Goal: Contribute content: Add original content to the website for others to see

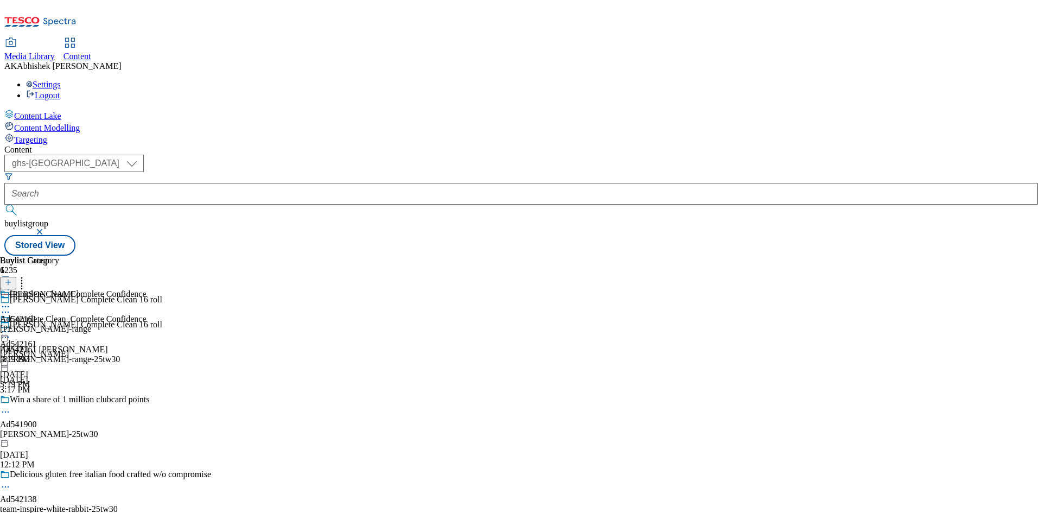
select select "ghs-[GEOGRAPHIC_DATA]"
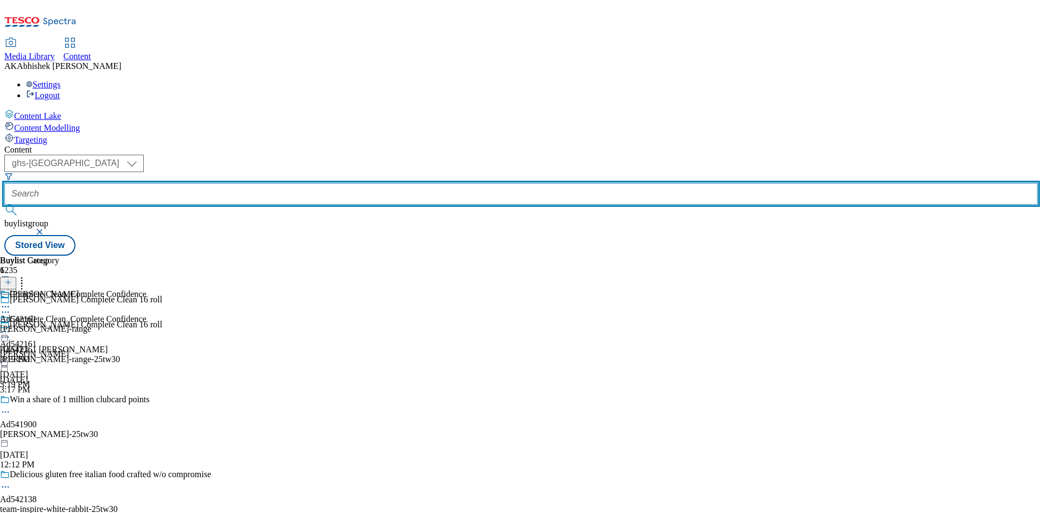
click at [247, 183] on input "text" at bounding box center [520, 194] width 1033 height 22
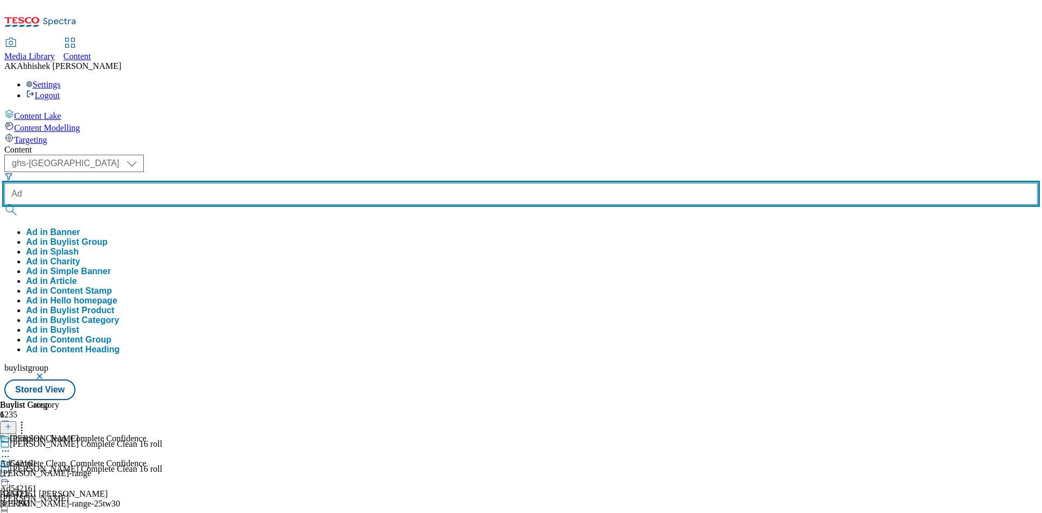
paste input "542226"
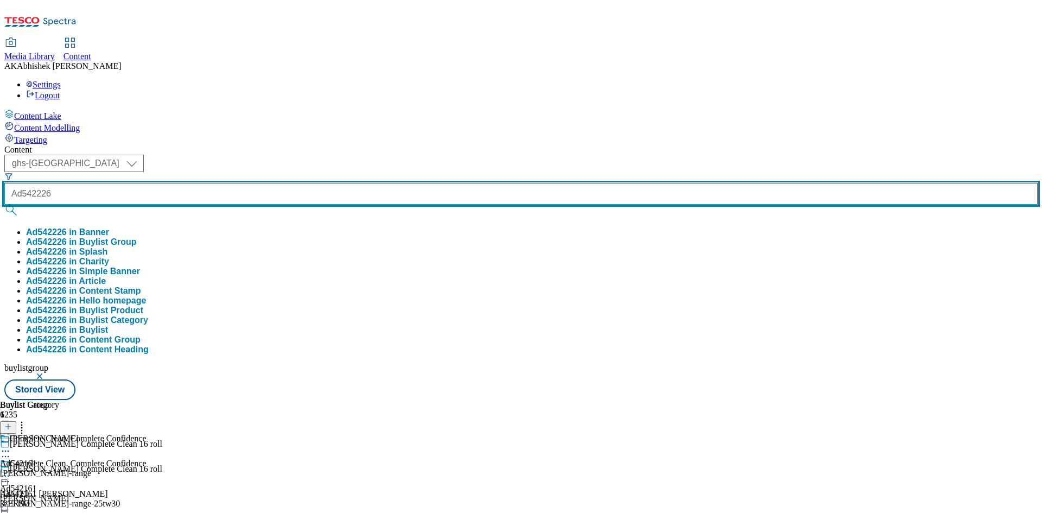
type input "Ad542226"
click at [4, 205] on button "submit" at bounding box center [11, 210] width 15 height 11
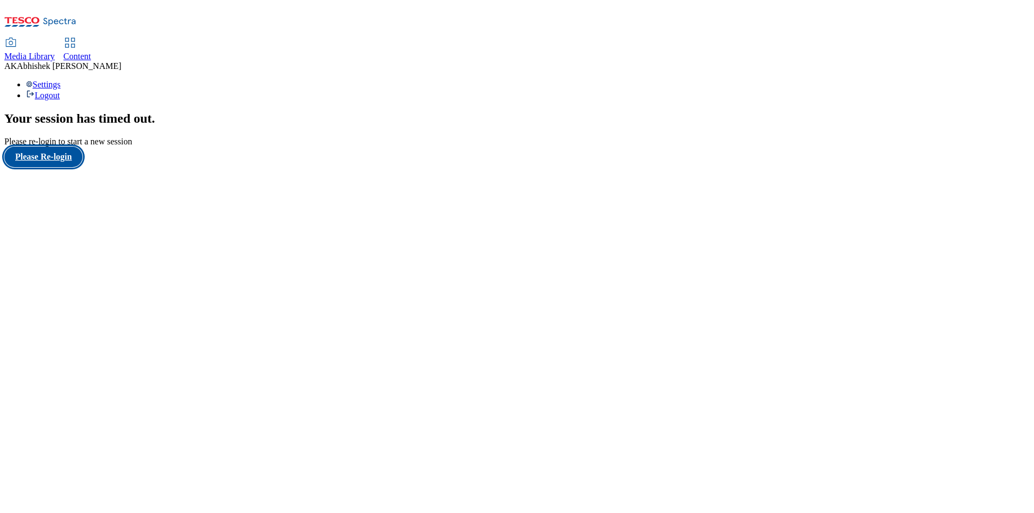
click at [48, 167] on button "Please Re-login" at bounding box center [43, 157] width 78 height 21
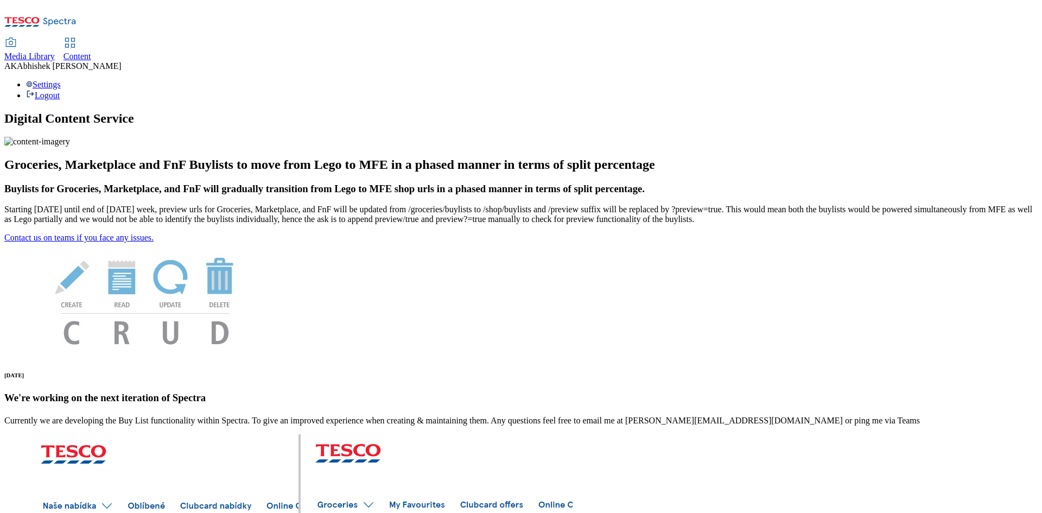
click at [91, 52] on span "Content" at bounding box center [77, 56] width 28 height 9
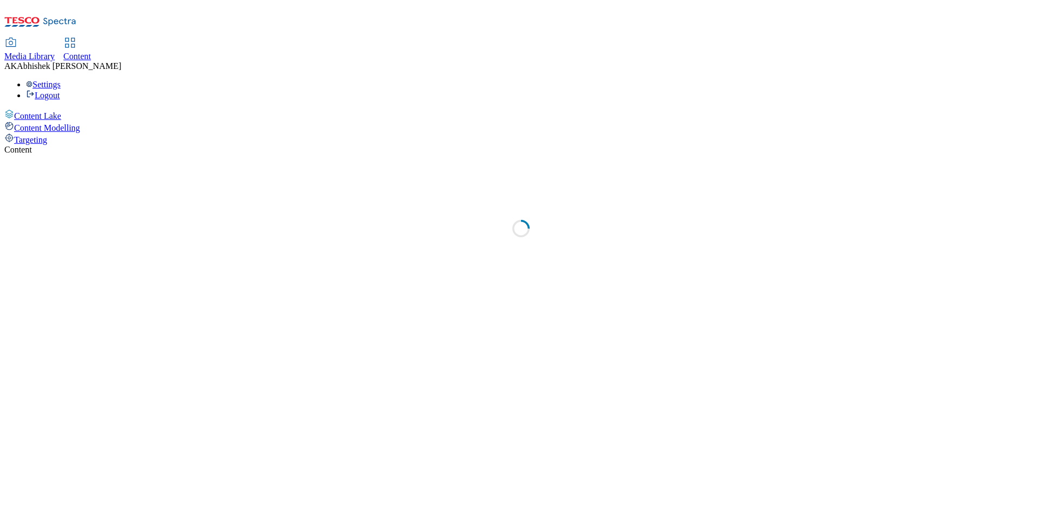
select select "ghs-uk"
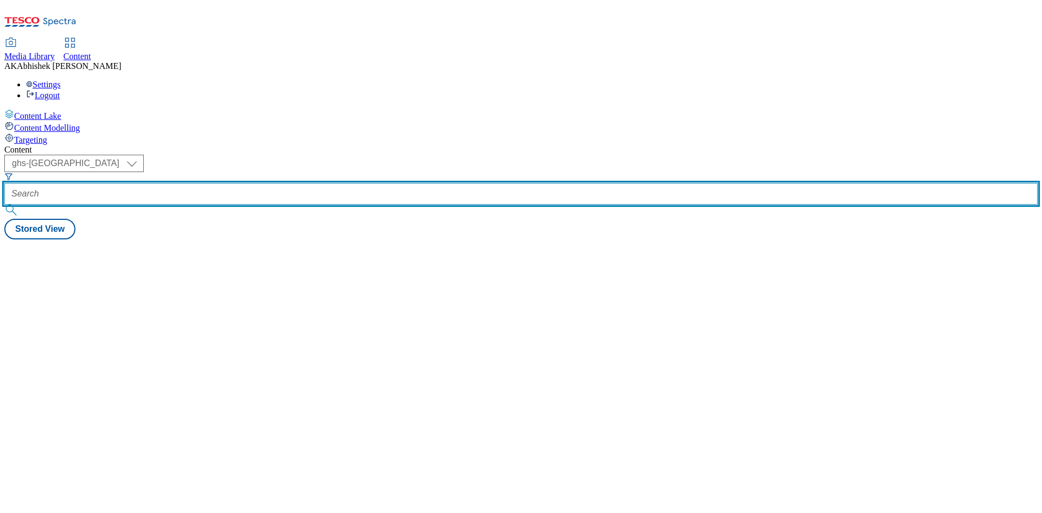
click at [258, 183] on input "text" at bounding box center [520, 194] width 1033 height 22
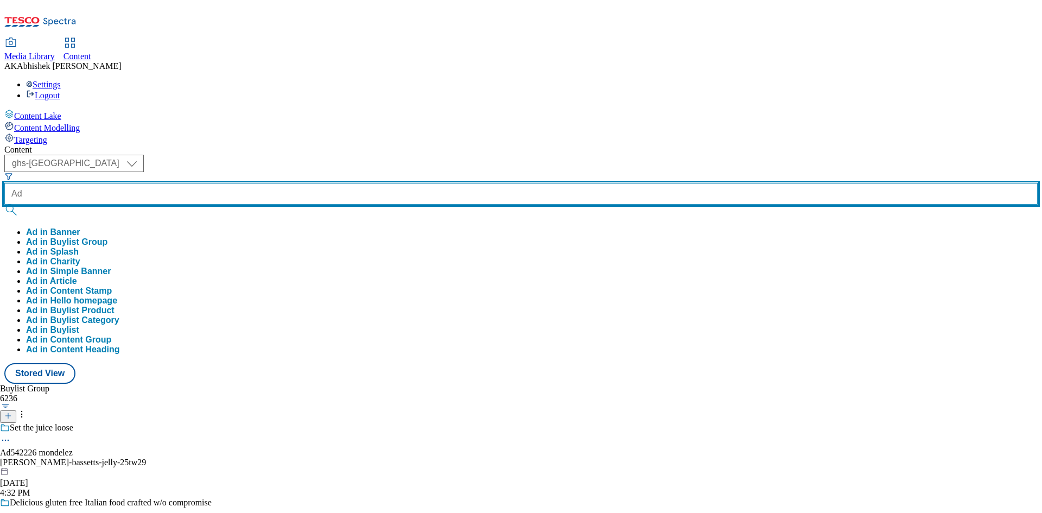
paste input "542226"
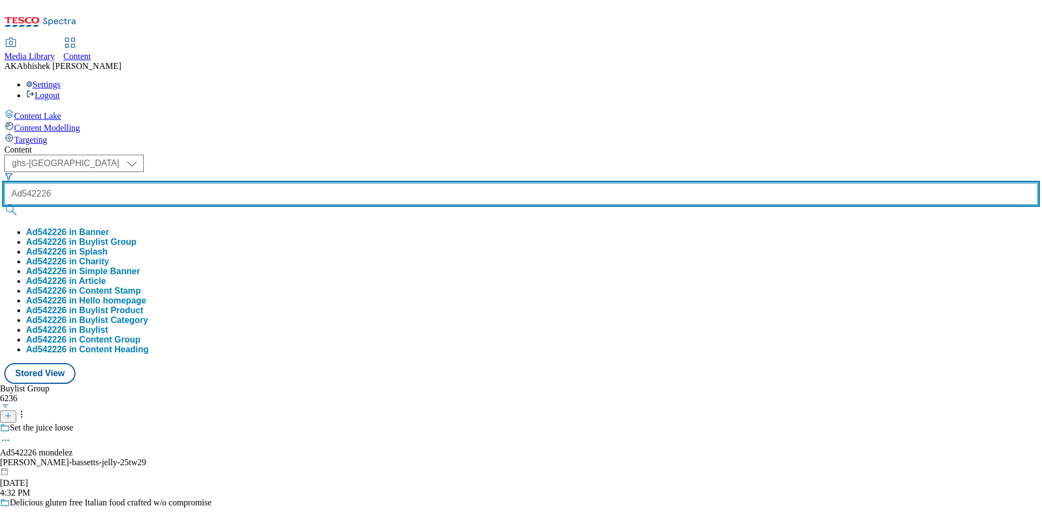
type input "Ad542226"
click at [4, 205] on button "submit" at bounding box center [11, 210] width 15 height 11
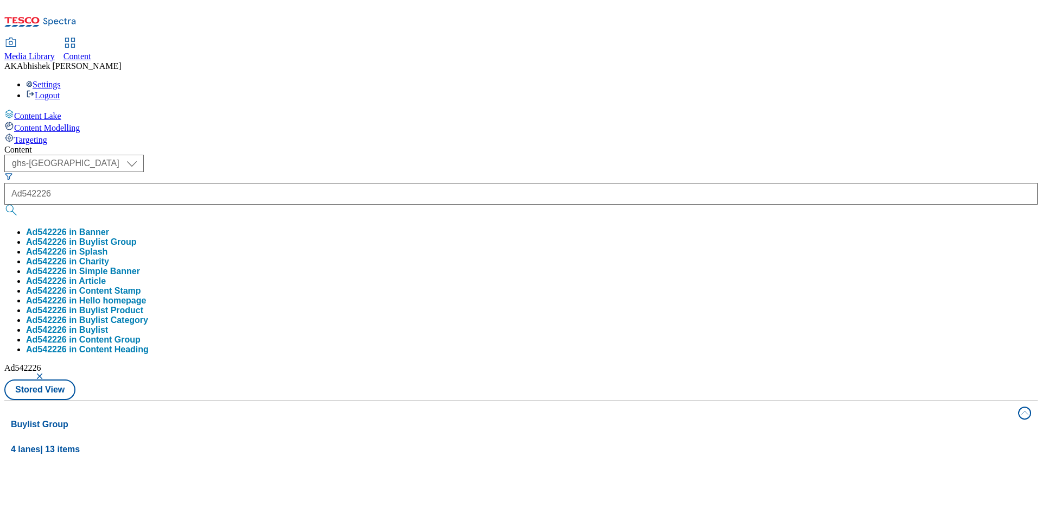
click at [393, 145] on div "Content ( optional ) ghs-roi ghs-uk ghs-uk Ad542226 Ad542226 in Banner Ad542226…" at bounding box center [520, 509] width 1033 height 728
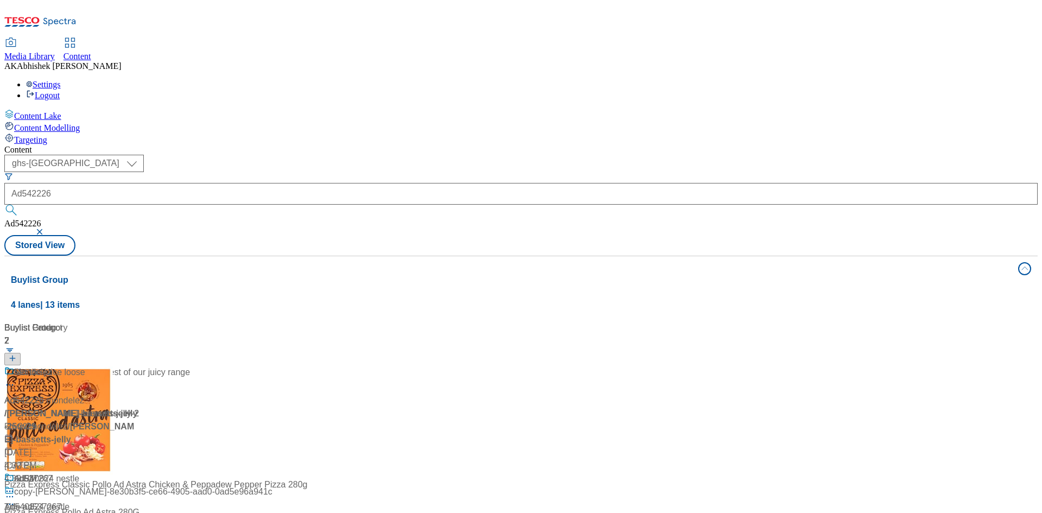
click at [190, 366] on div "Don't forget to shop the rest of our juicy range" at bounding box center [97, 380] width 186 height 28
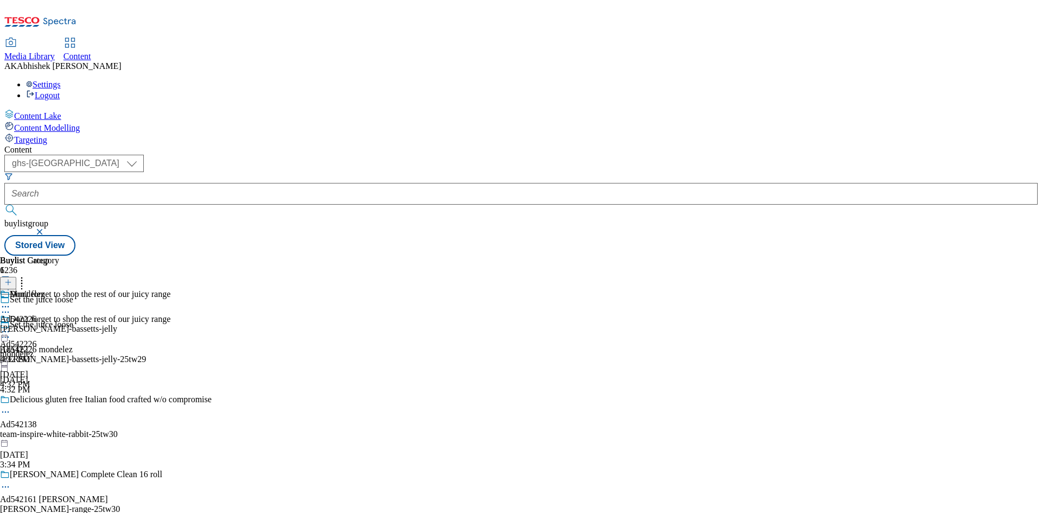
click at [11, 332] on icon at bounding box center [5, 337] width 11 height 11
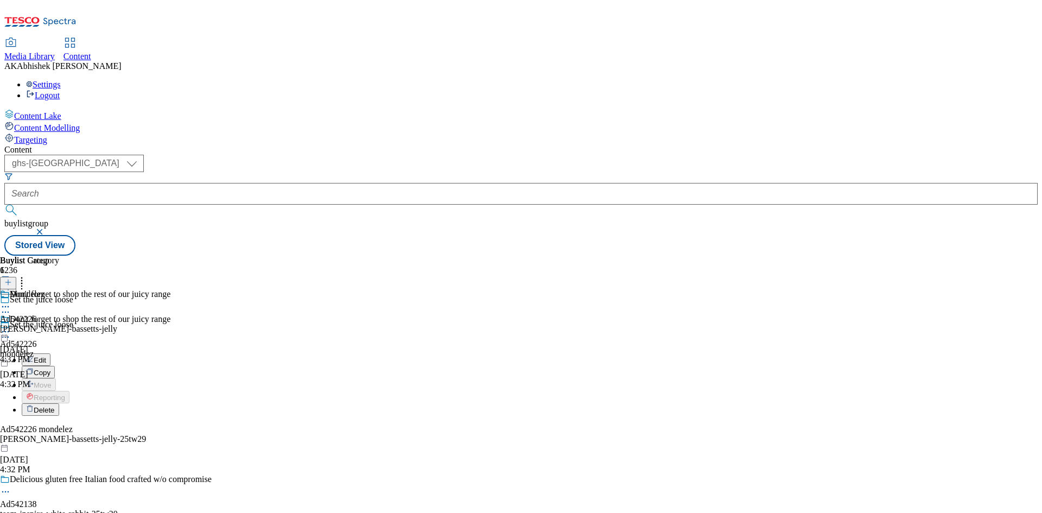
click at [46, 356] on span "Edit" at bounding box center [40, 360] width 12 height 8
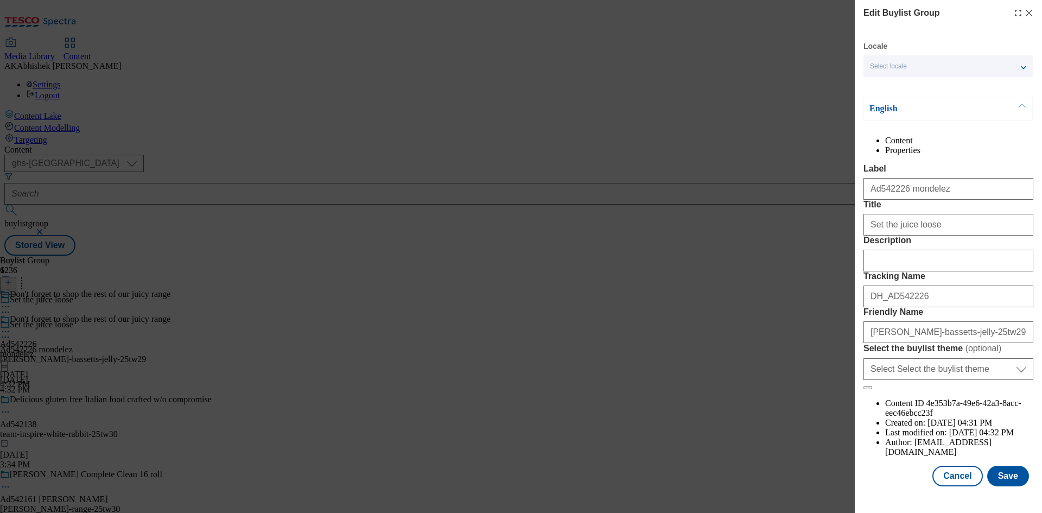
scroll to position [42, 0]
click at [897, 271] on input "Description" at bounding box center [948, 261] width 170 height 22
paste input "Maynards Bassetts Jelly Babies"
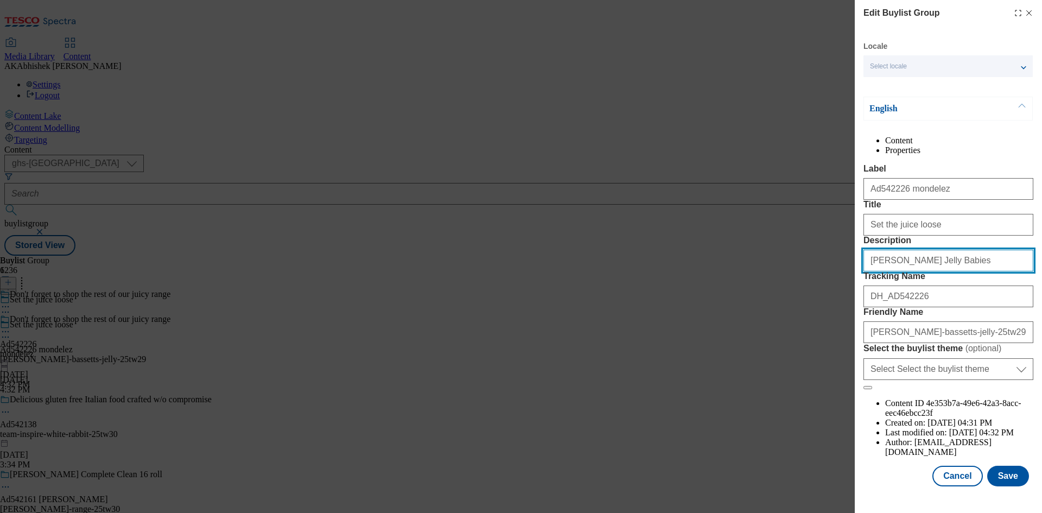
type input "Maynards Bassetts Jelly Babies"
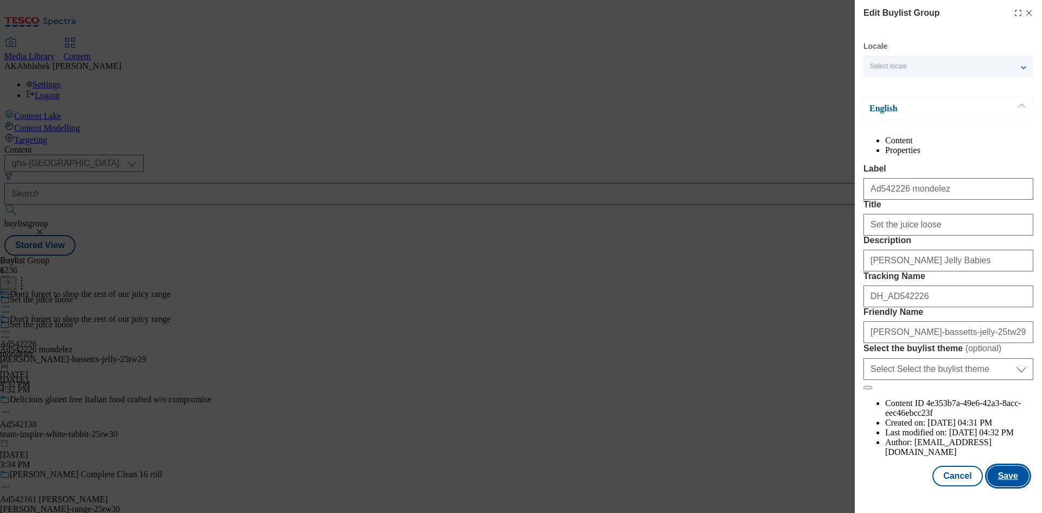
click at [1004, 486] on button "Save" at bounding box center [1008, 476] width 42 height 21
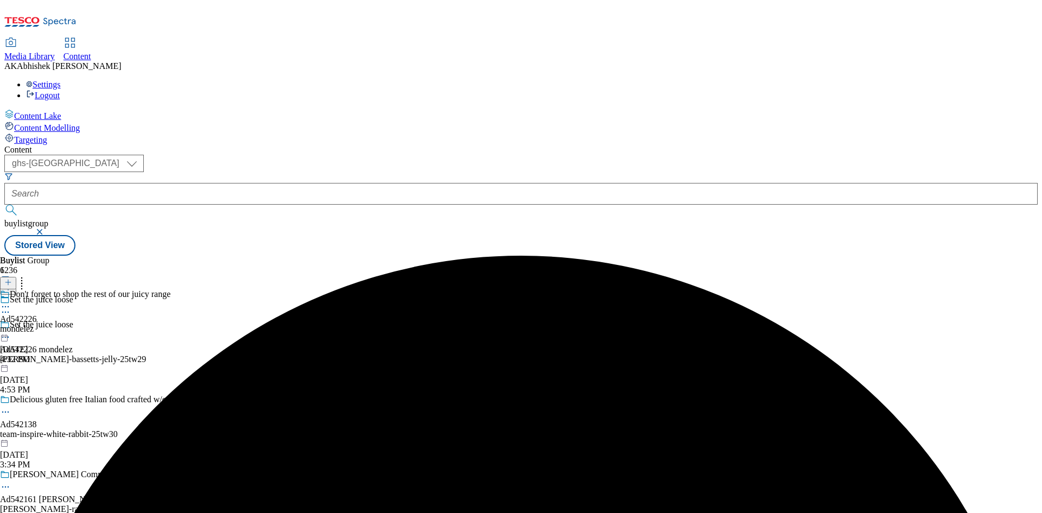
click at [11, 301] on icon at bounding box center [5, 306] width 11 height 11
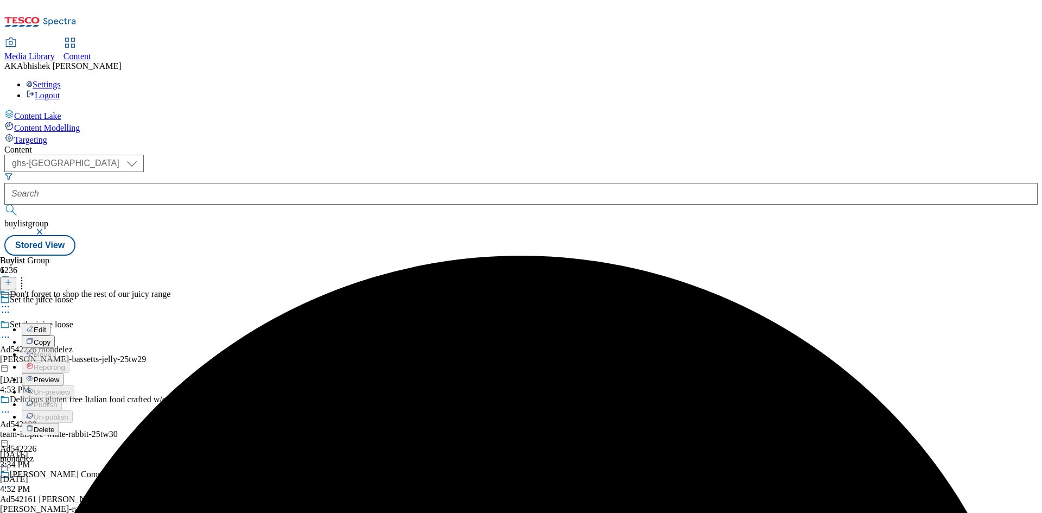
click at [46, 326] on span "Edit" at bounding box center [40, 330] width 12 height 8
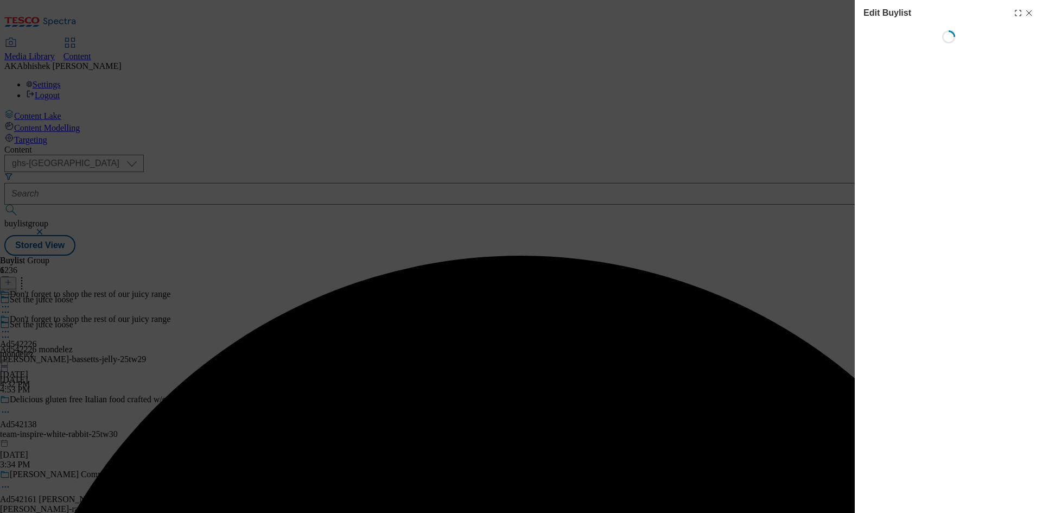
select select "tactical"
select select "supplier funded short term 1-3 weeks"
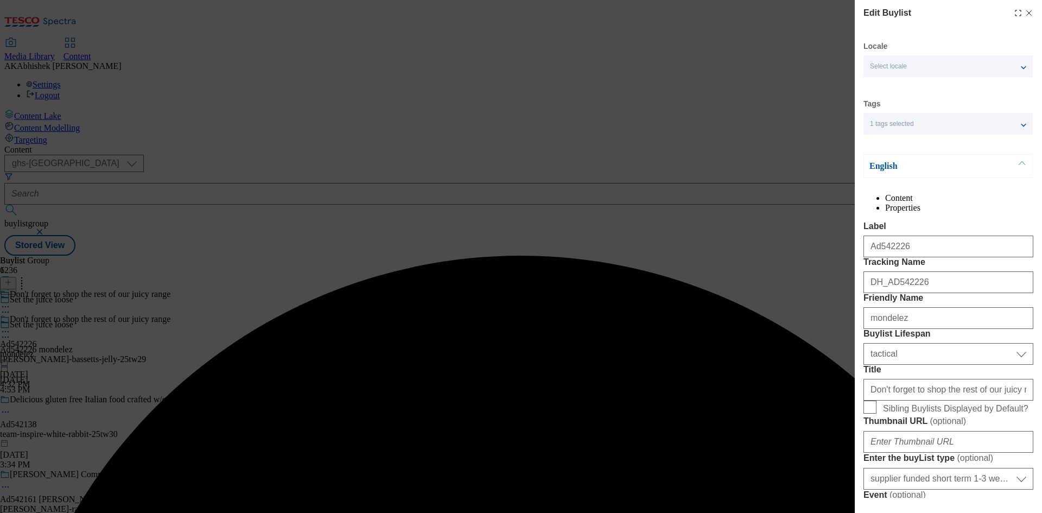
select select "Banner"
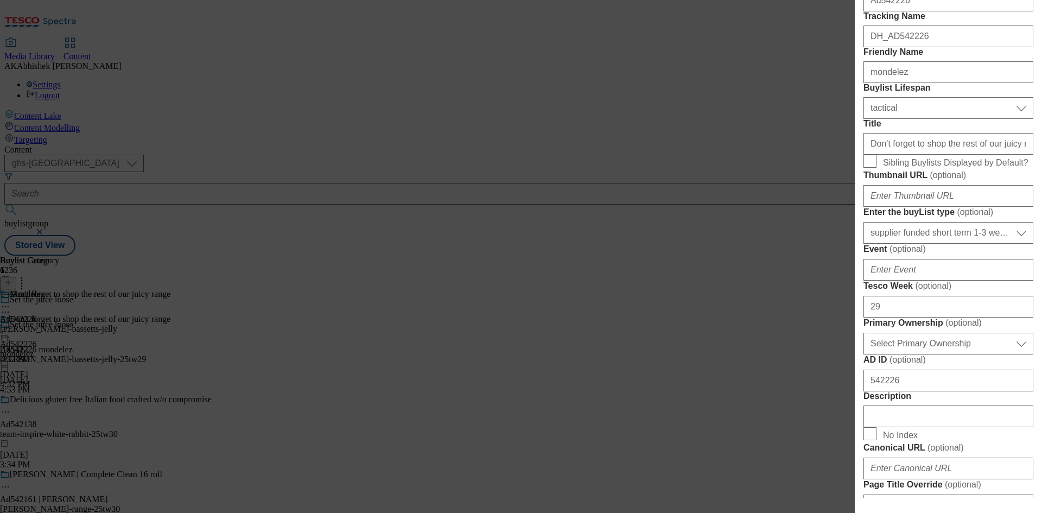
scroll to position [271, 0]
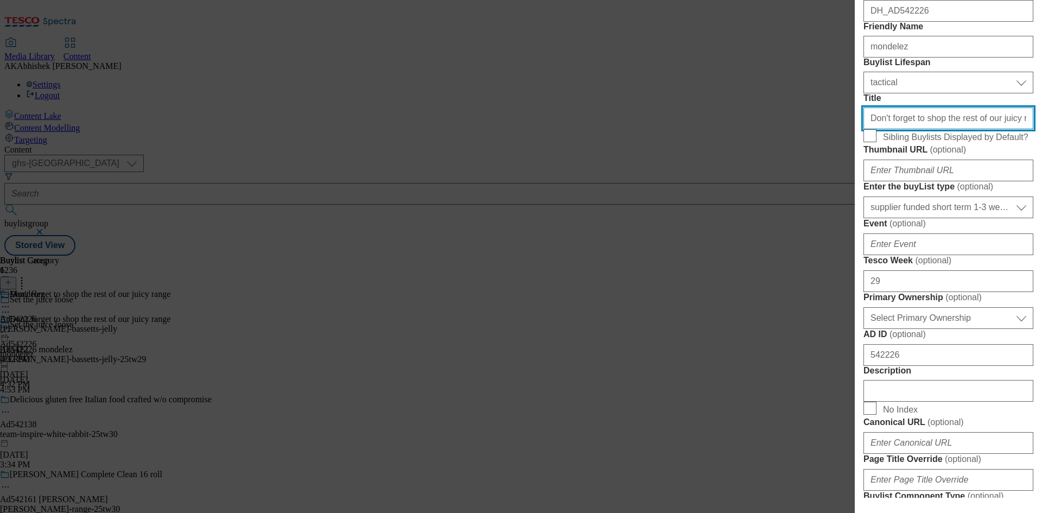
click at [931, 129] on input "Don't forget to shop the rest of our juicy range" at bounding box center [948, 118] width 170 height 22
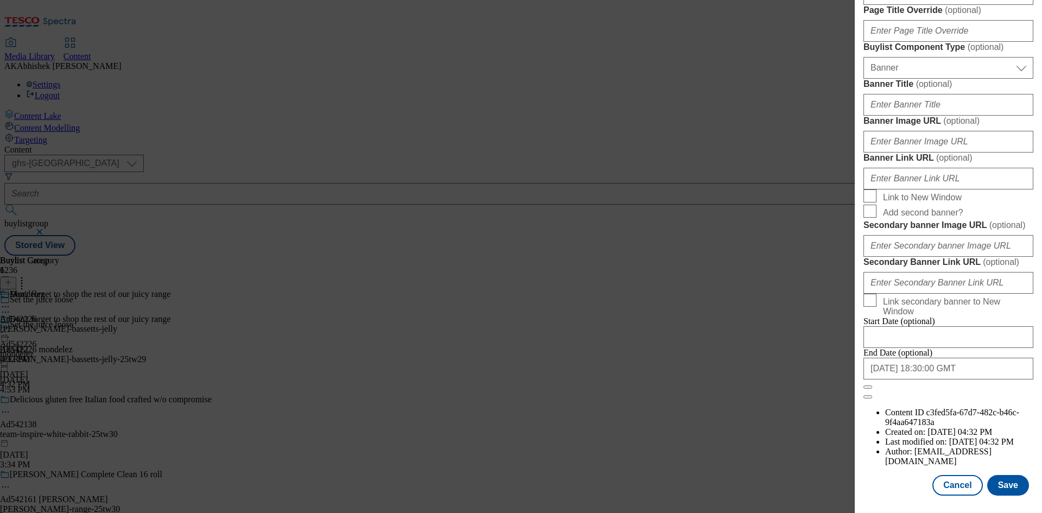
scroll to position [1123, 0]
click at [963, 379] on input "2025-11-28 18:30:00 GMT" at bounding box center [948, 369] width 170 height 22
select select "2025"
select select "November"
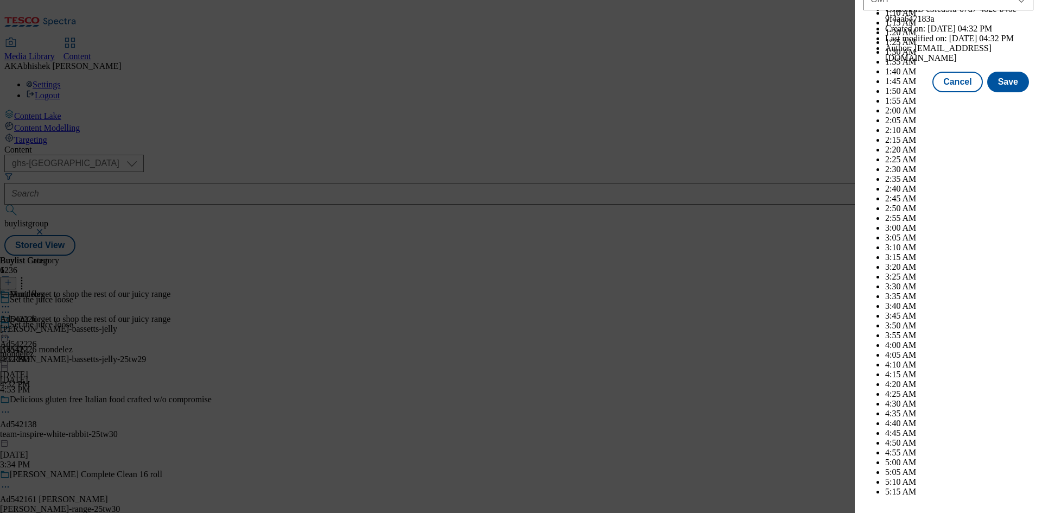
scroll to position [4451, 0]
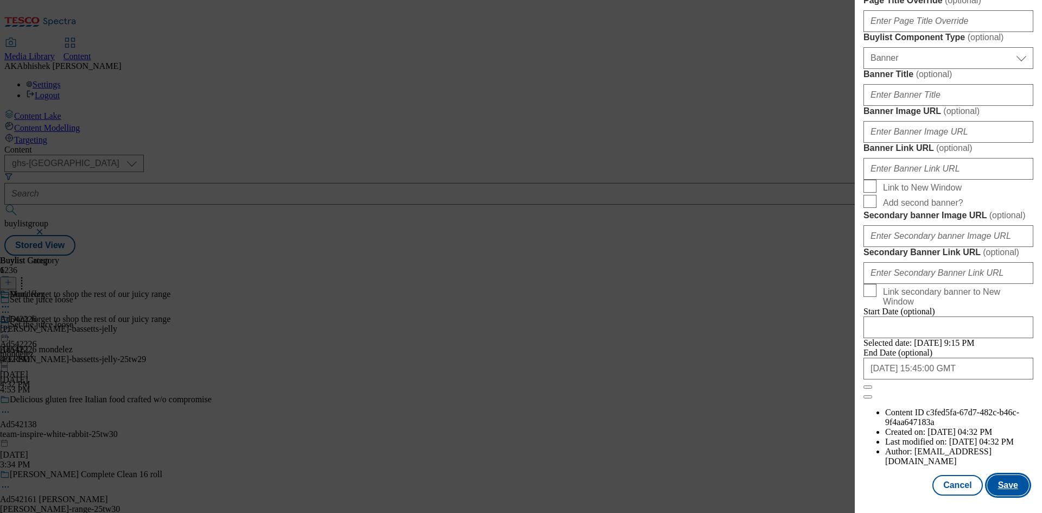
click at [992, 484] on button "Save" at bounding box center [1008, 485] width 42 height 21
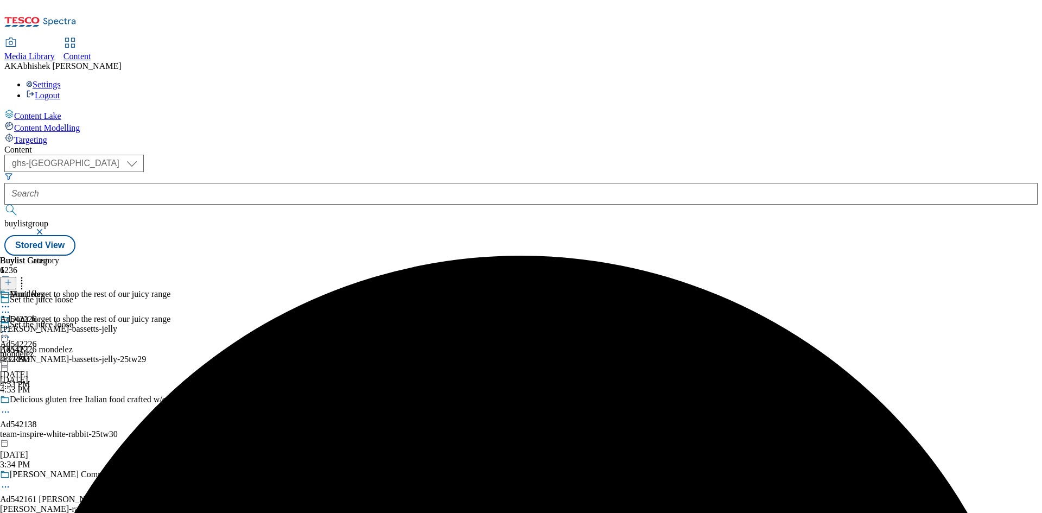
click at [11, 301] on icon at bounding box center [5, 306] width 11 height 11
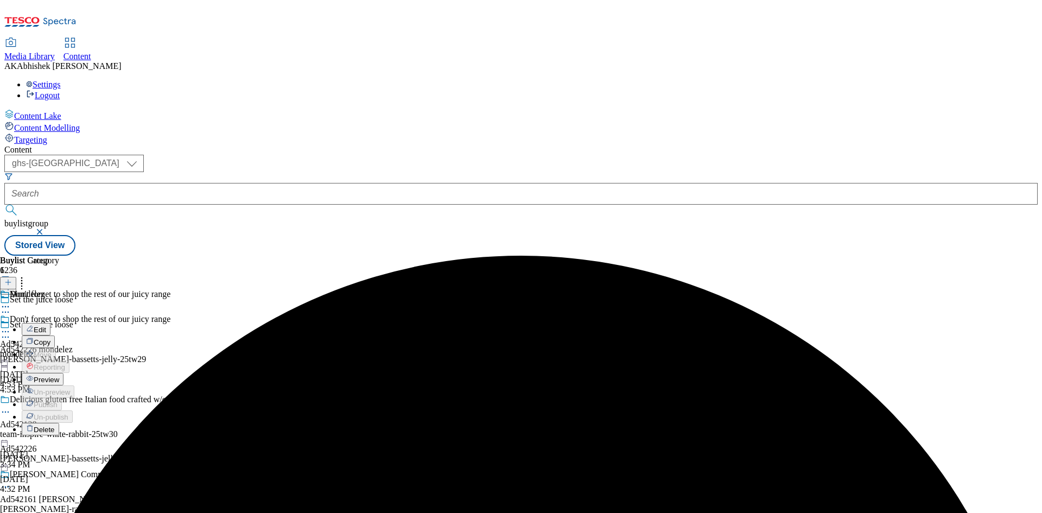
click at [46, 326] on span "Edit" at bounding box center [40, 330] width 12 height 8
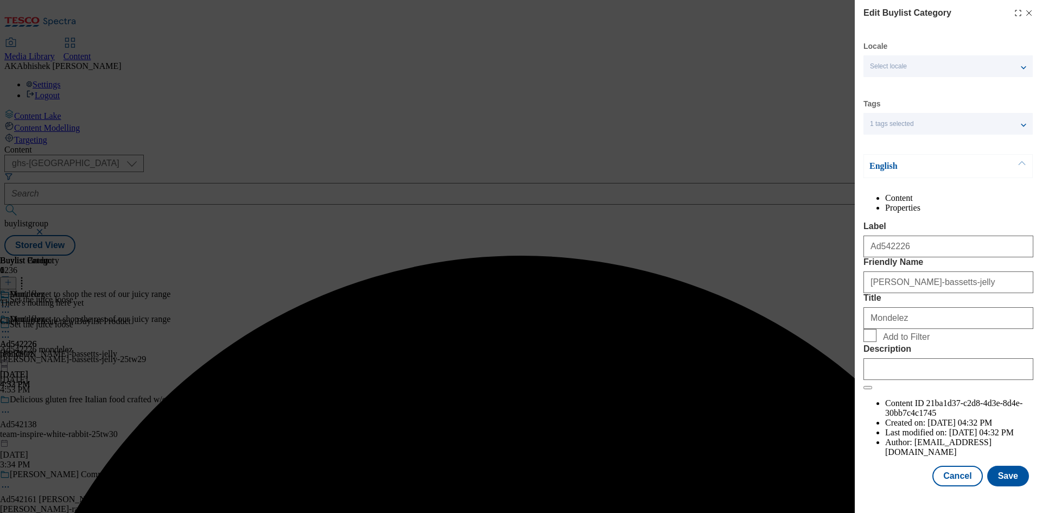
scroll to position [21, 0]
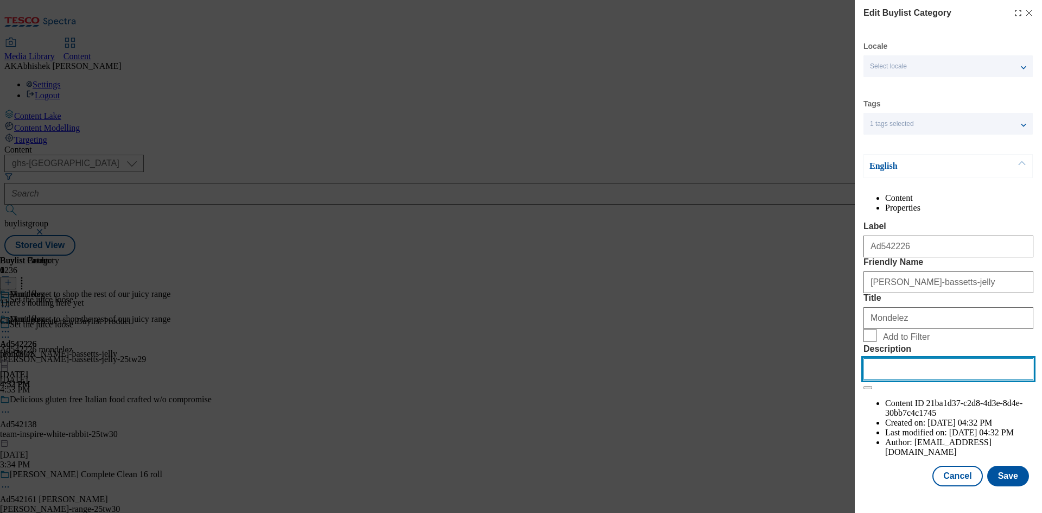
click at [923, 380] on input "Description" at bounding box center [948, 369] width 170 height 22
paste input "Maynards Bassetts Jelly Babies"
type input "Maynards Bassetts Jelly Babies"
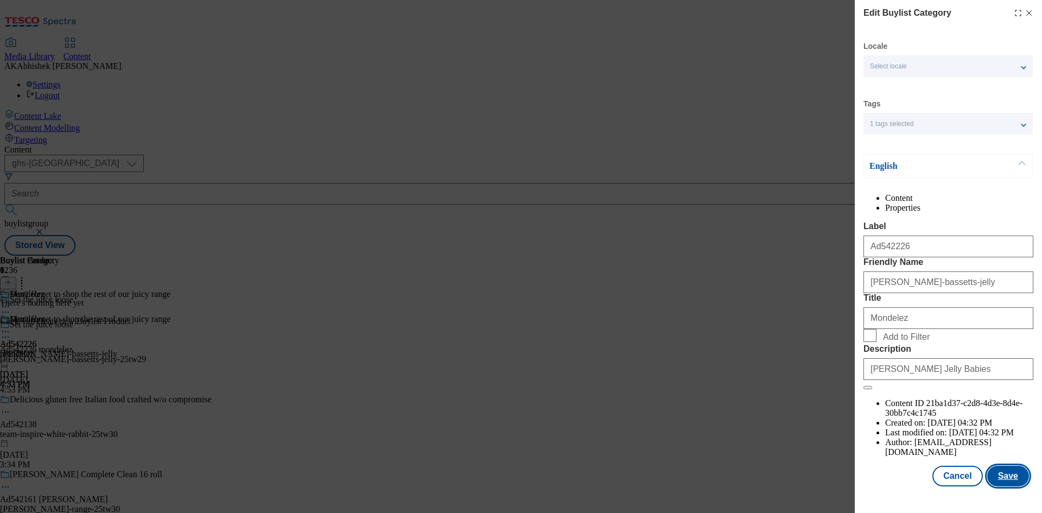
click at [1010, 483] on button "Save" at bounding box center [1008, 476] width 42 height 21
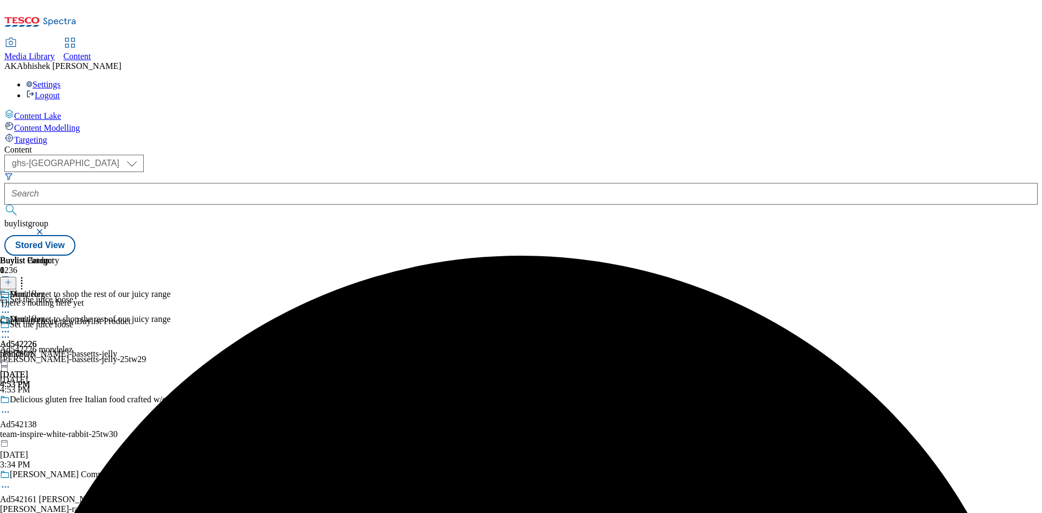
click at [11, 326] on icon at bounding box center [5, 331] width 11 height 11
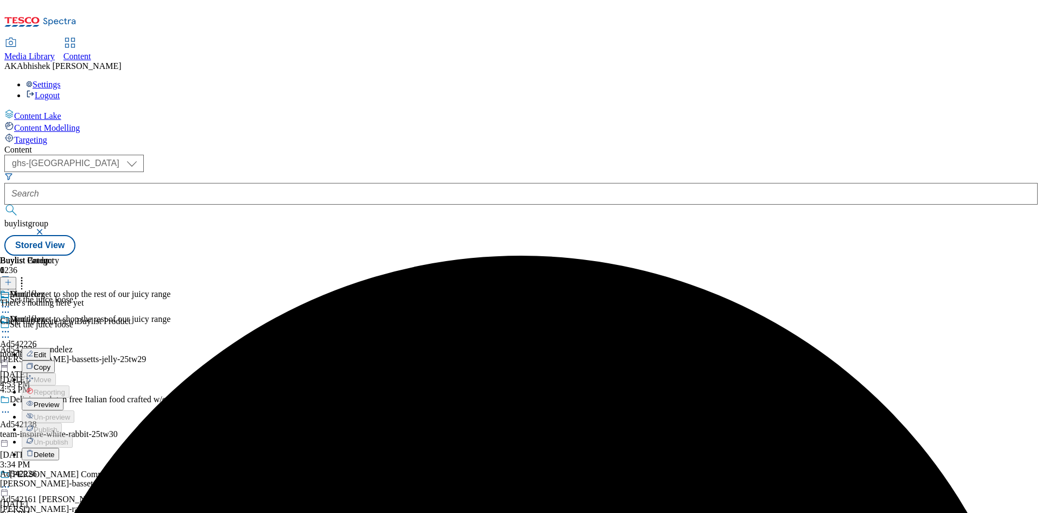
click at [59, 400] on span "Preview" at bounding box center [47, 404] width 26 height 8
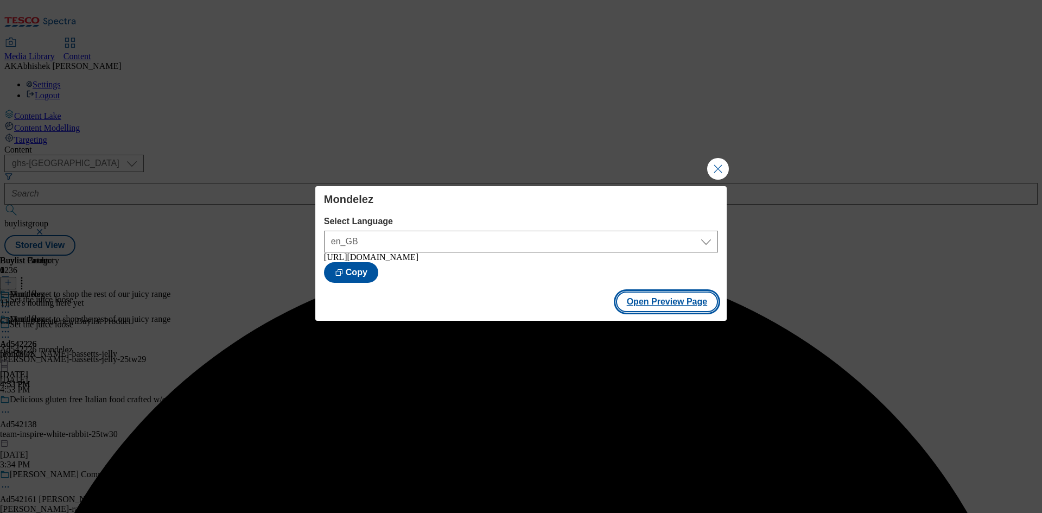
click at [686, 304] on button "Open Preview Page" at bounding box center [667, 301] width 103 height 21
click at [720, 169] on button "Close Modal" at bounding box center [718, 169] width 22 height 22
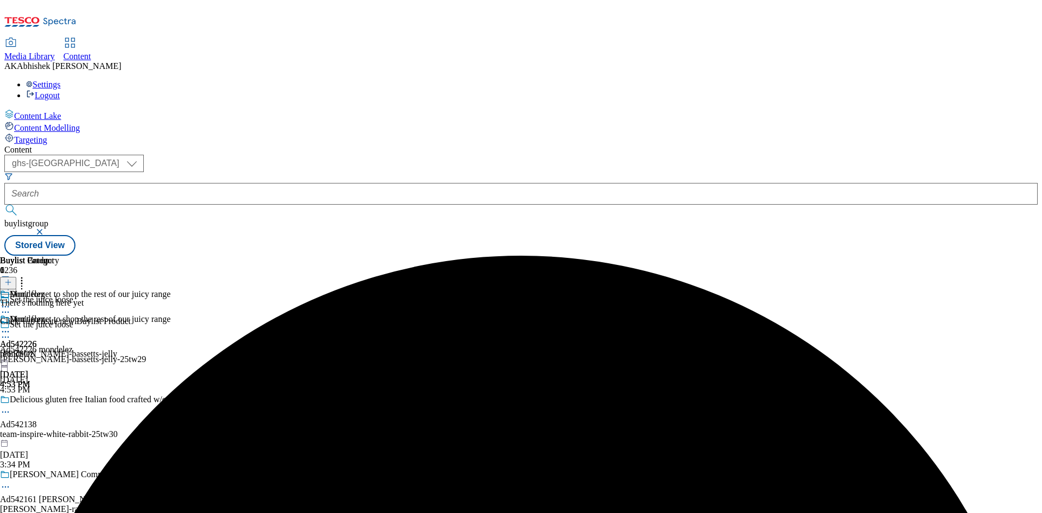
click at [11, 326] on icon at bounding box center [5, 331] width 11 height 11
click at [58, 438] on span "Publish" at bounding box center [46, 442] width 24 height 8
